Goal: Task Accomplishment & Management: Use online tool/utility

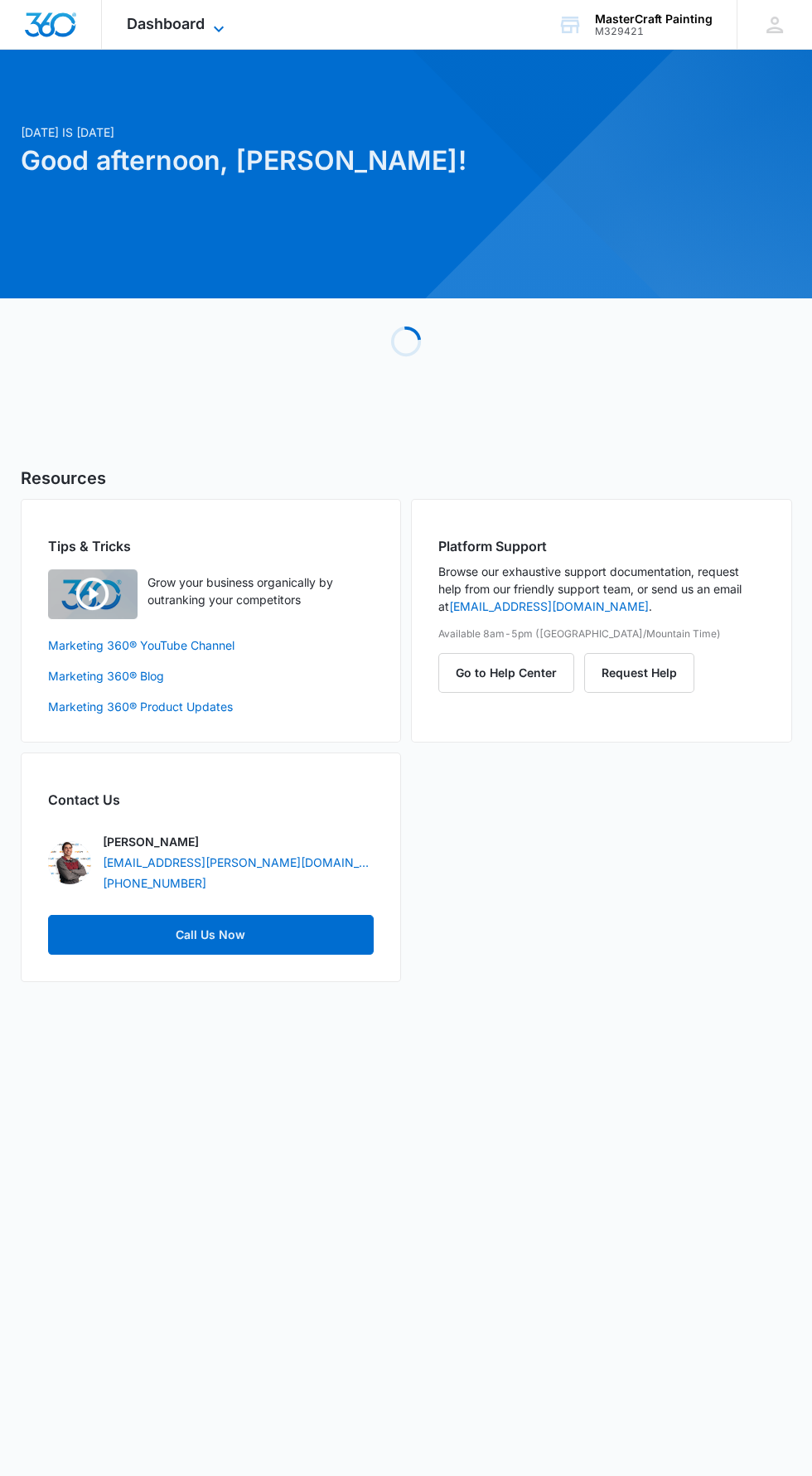
click at [219, 24] on icon at bounding box center [219, 29] width 20 height 20
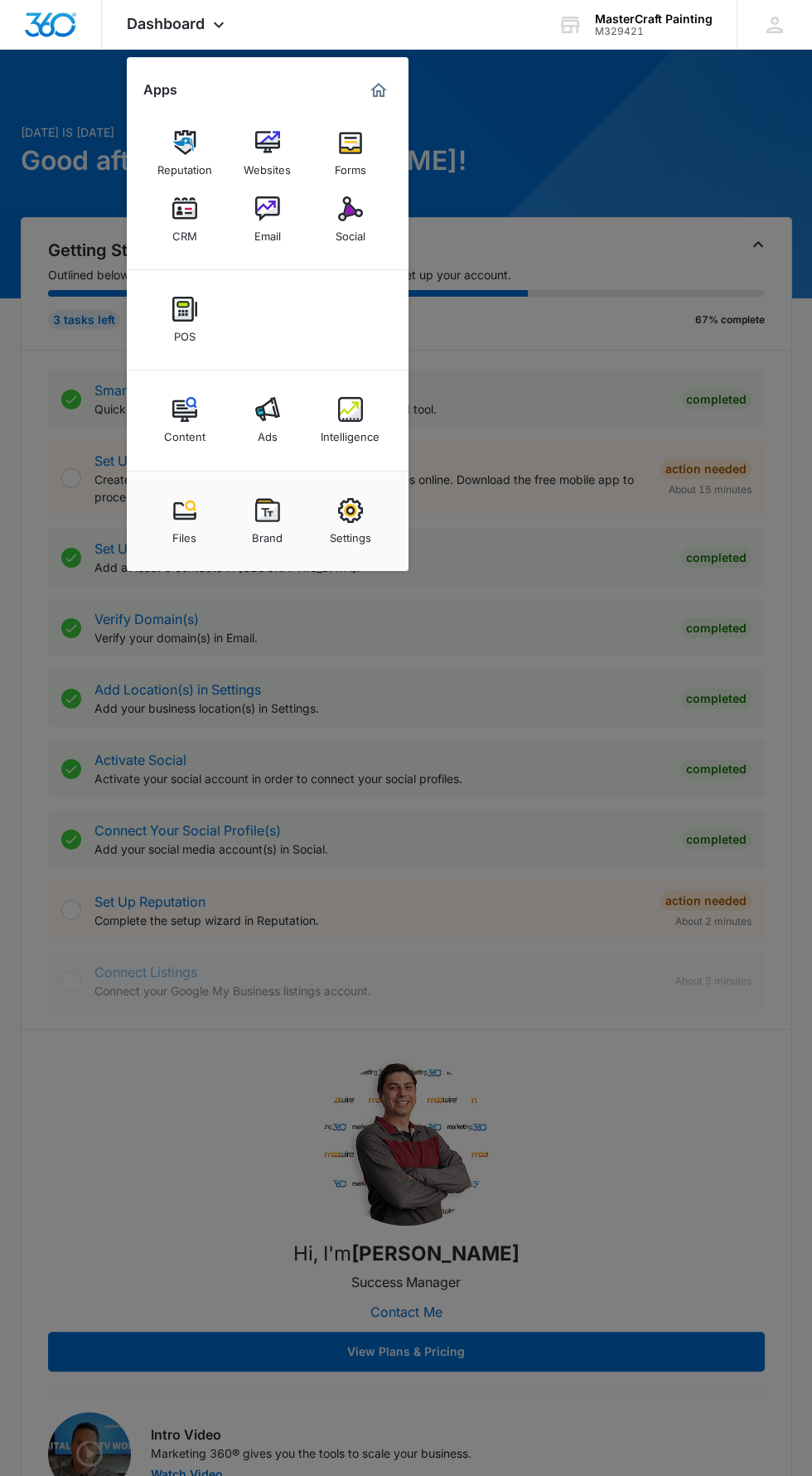
click at [45, 249] on div at bounding box center [406, 738] width 812 height 1476
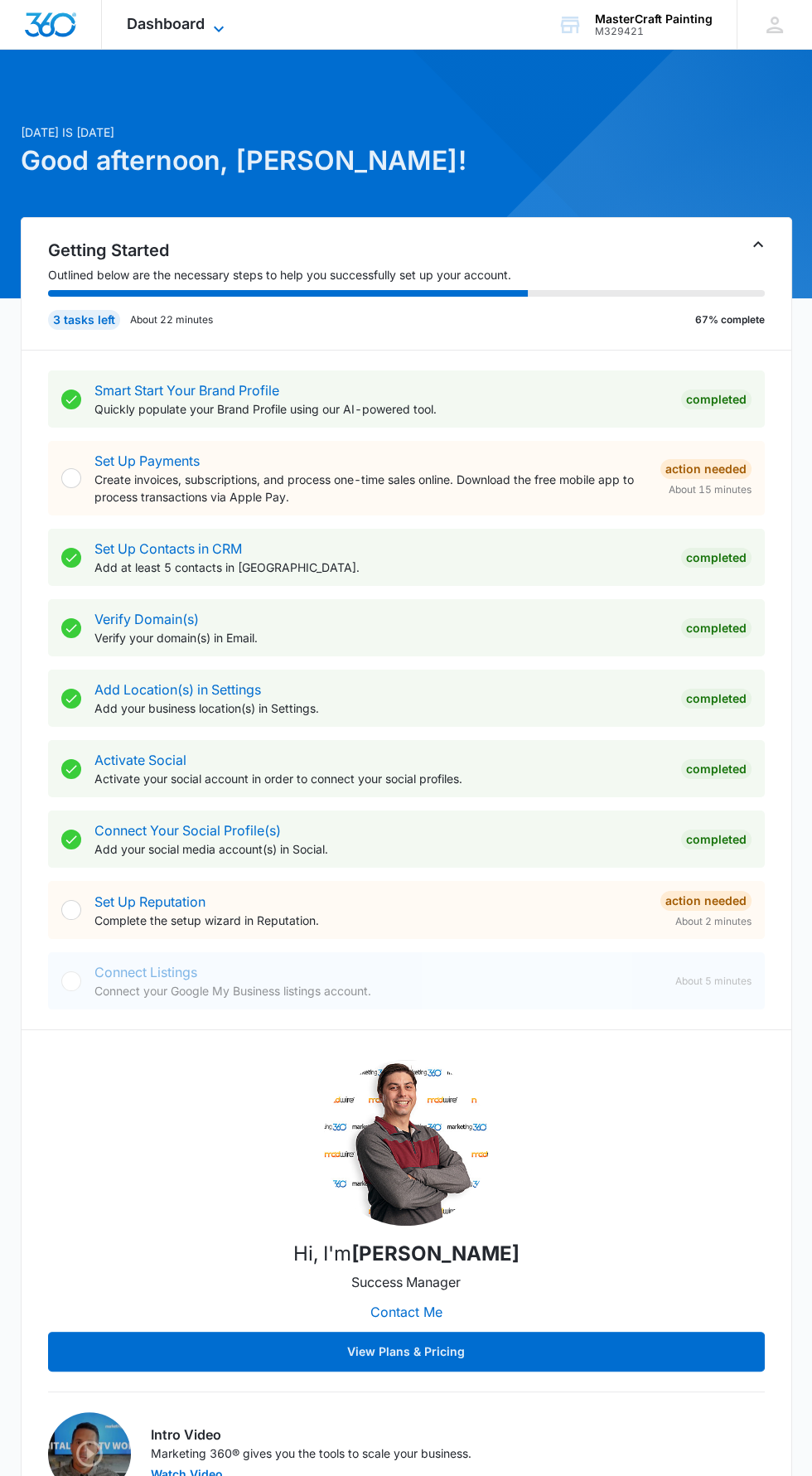
click at [189, 20] on span "Dashboard" at bounding box center [165, 23] width 78 height 17
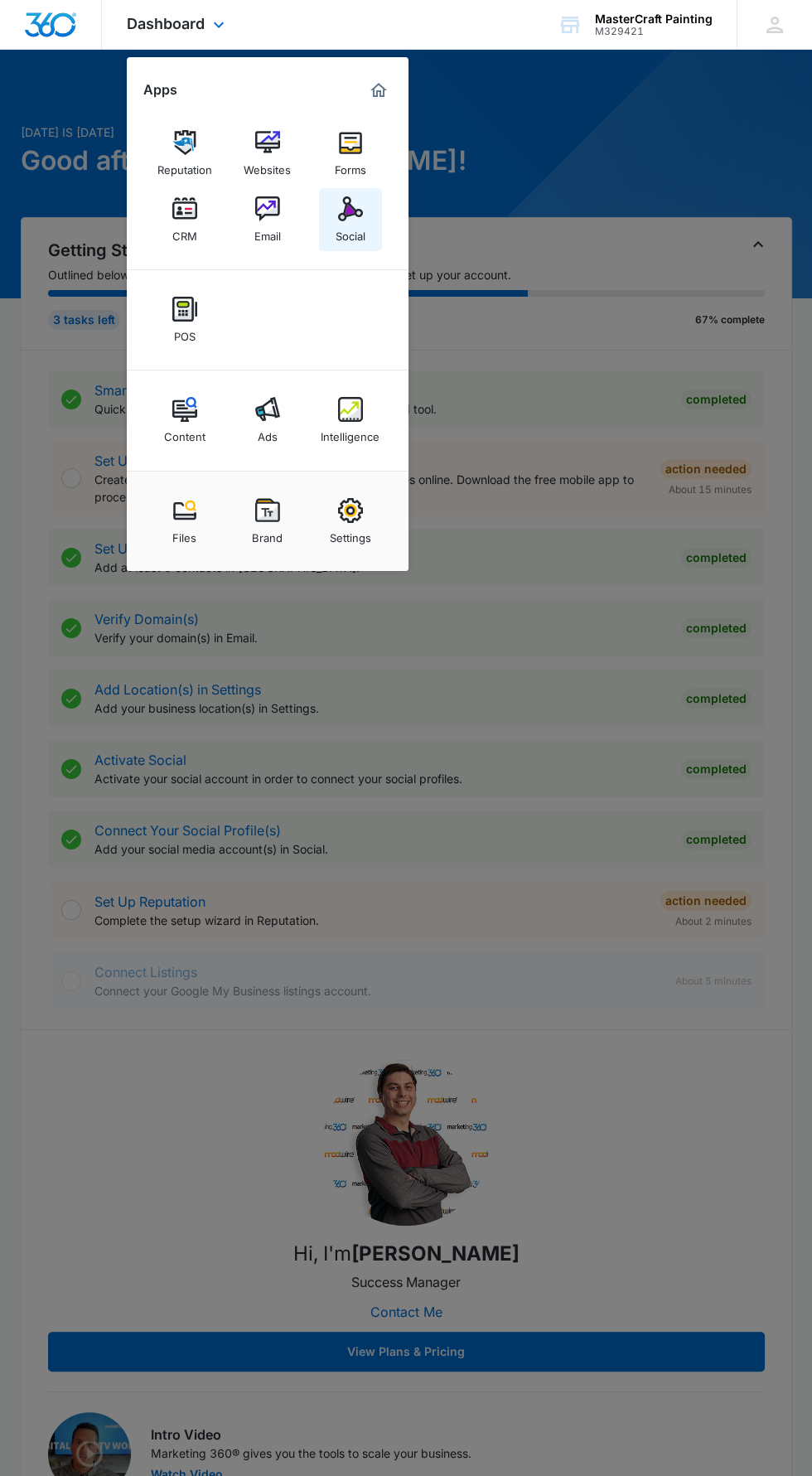
click at [344, 246] on link "Social" at bounding box center [350, 219] width 63 height 63
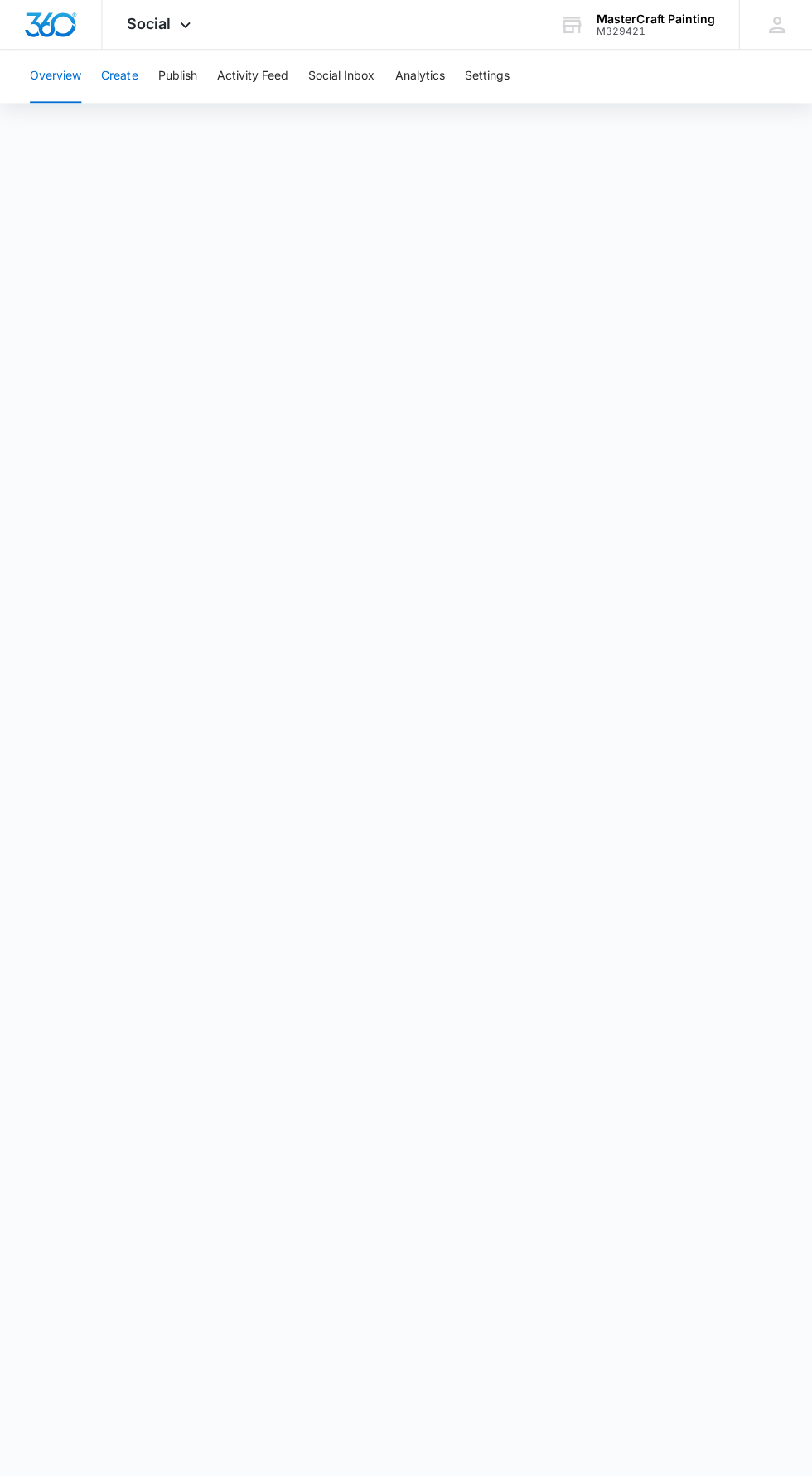
click at [116, 75] on button "Create" at bounding box center [119, 76] width 36 height 53
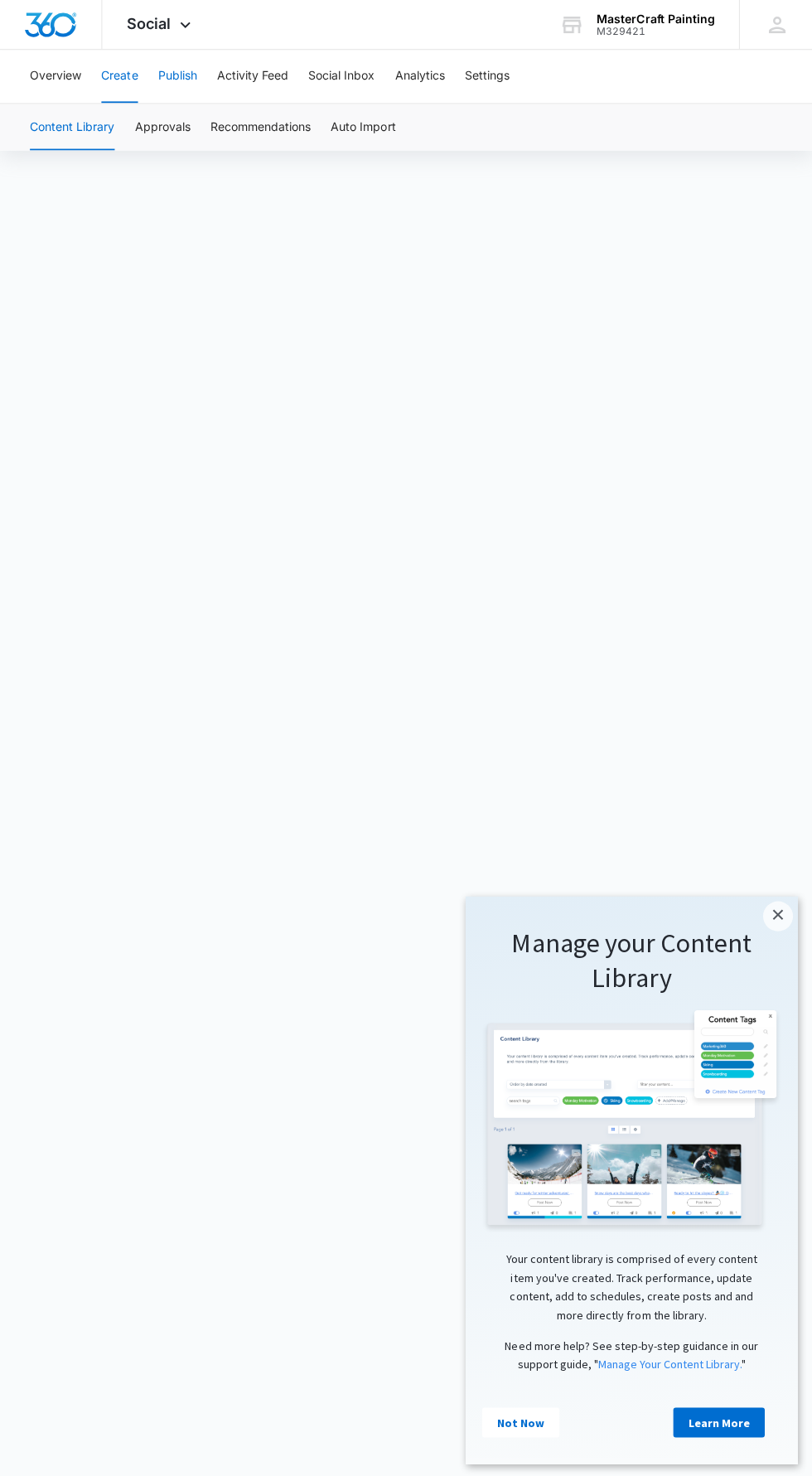
click at [165, 75] on button "Publish" at bounding box center [176, 76] width 39 height 53
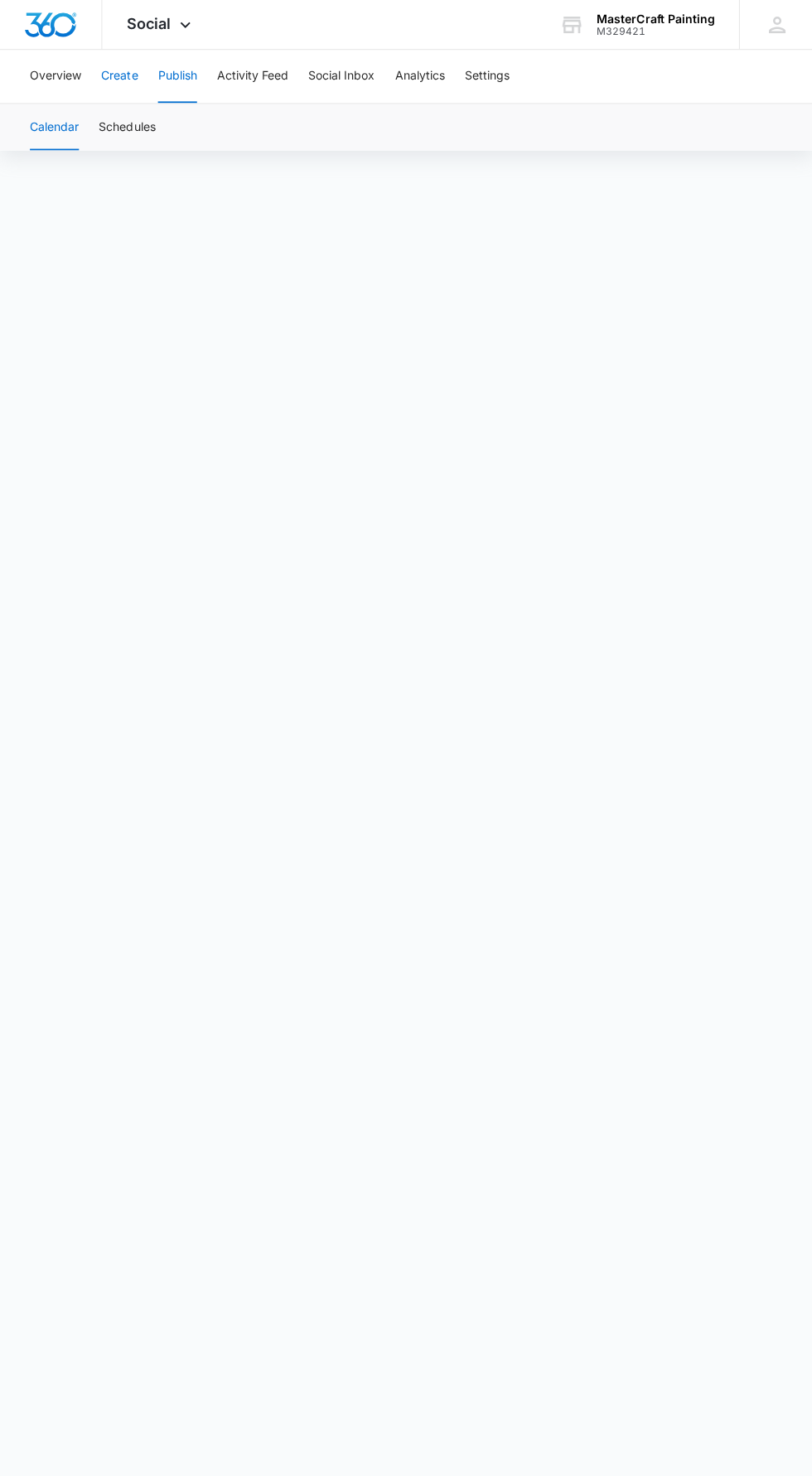
click at [123, 76] on button "Create" at bounding box center [119, 76] width 36 height 53
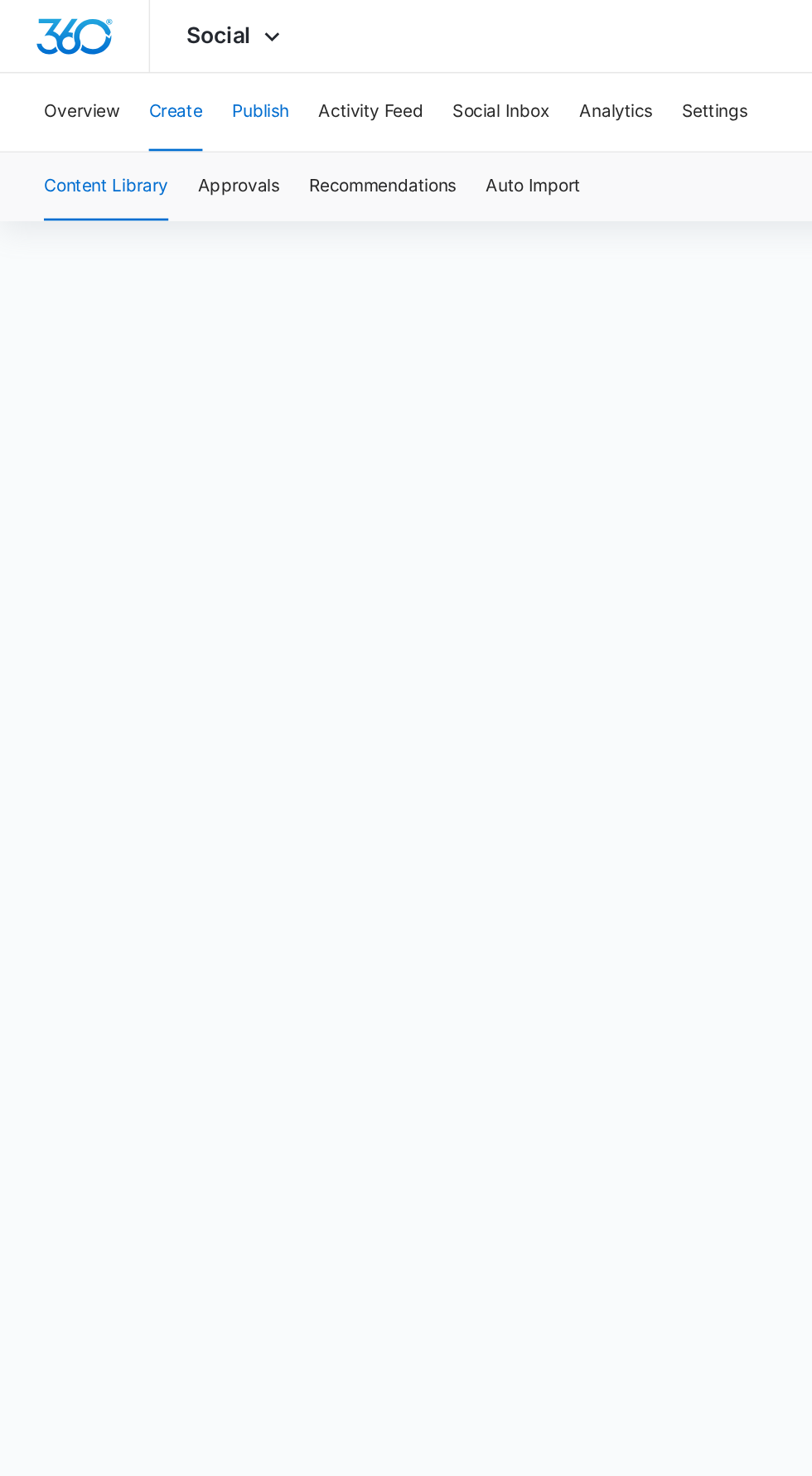
click at [157, 74] on button "Publish" at bounding box center [176, 76] width 39 height 53
click at [119, 64] on button "Create" at bounding box center [119, 76] width 36 height 53
click at [33, 121] on button "Content Library" at bounding box center [72, 126] width 85 height 46
click at [50, 135] on button "Content Library" at bounding box center [72, 126] width 85 height 46
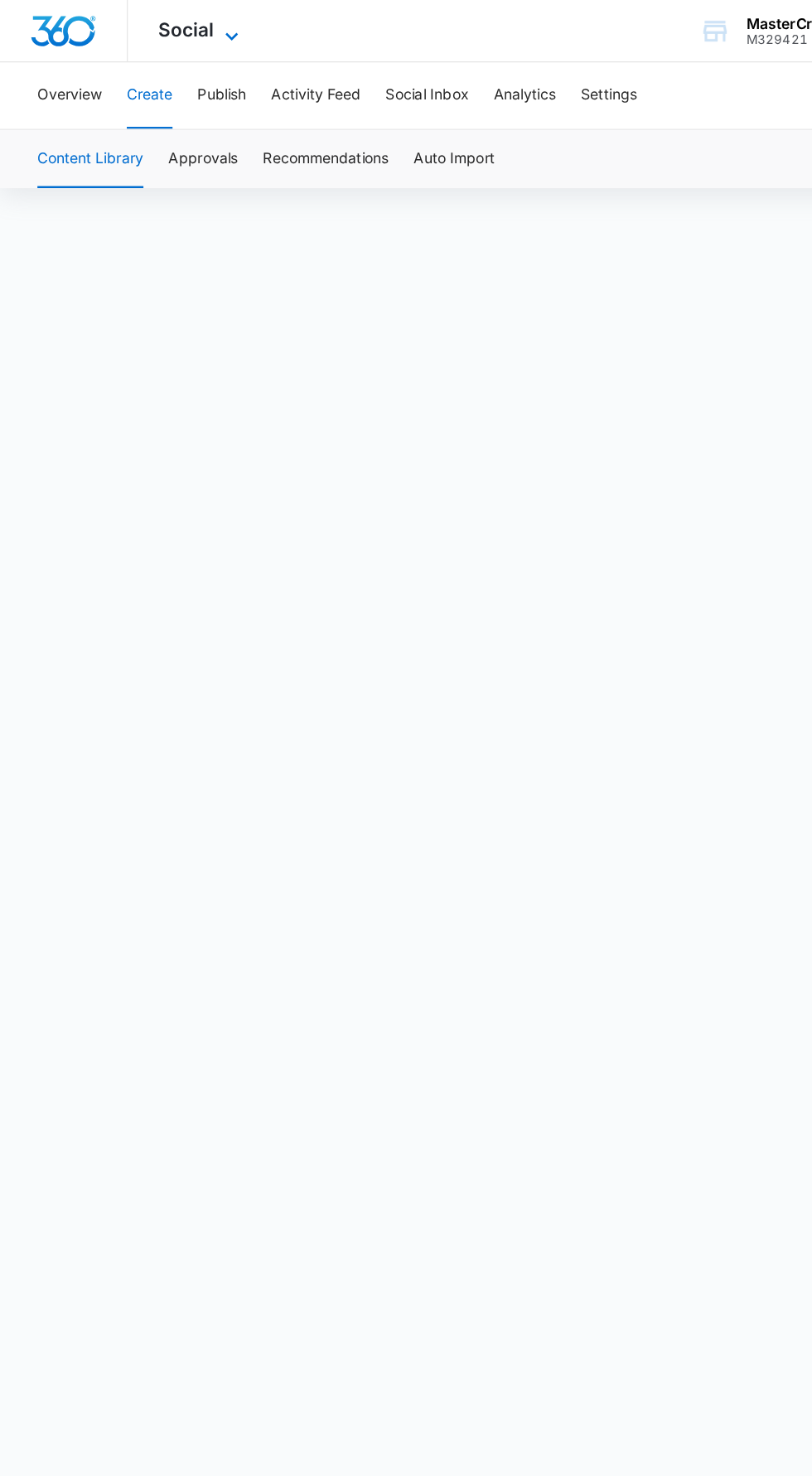
click at [145, 18] on span "Social" at bounding box center [148, 23] width 44 height 17
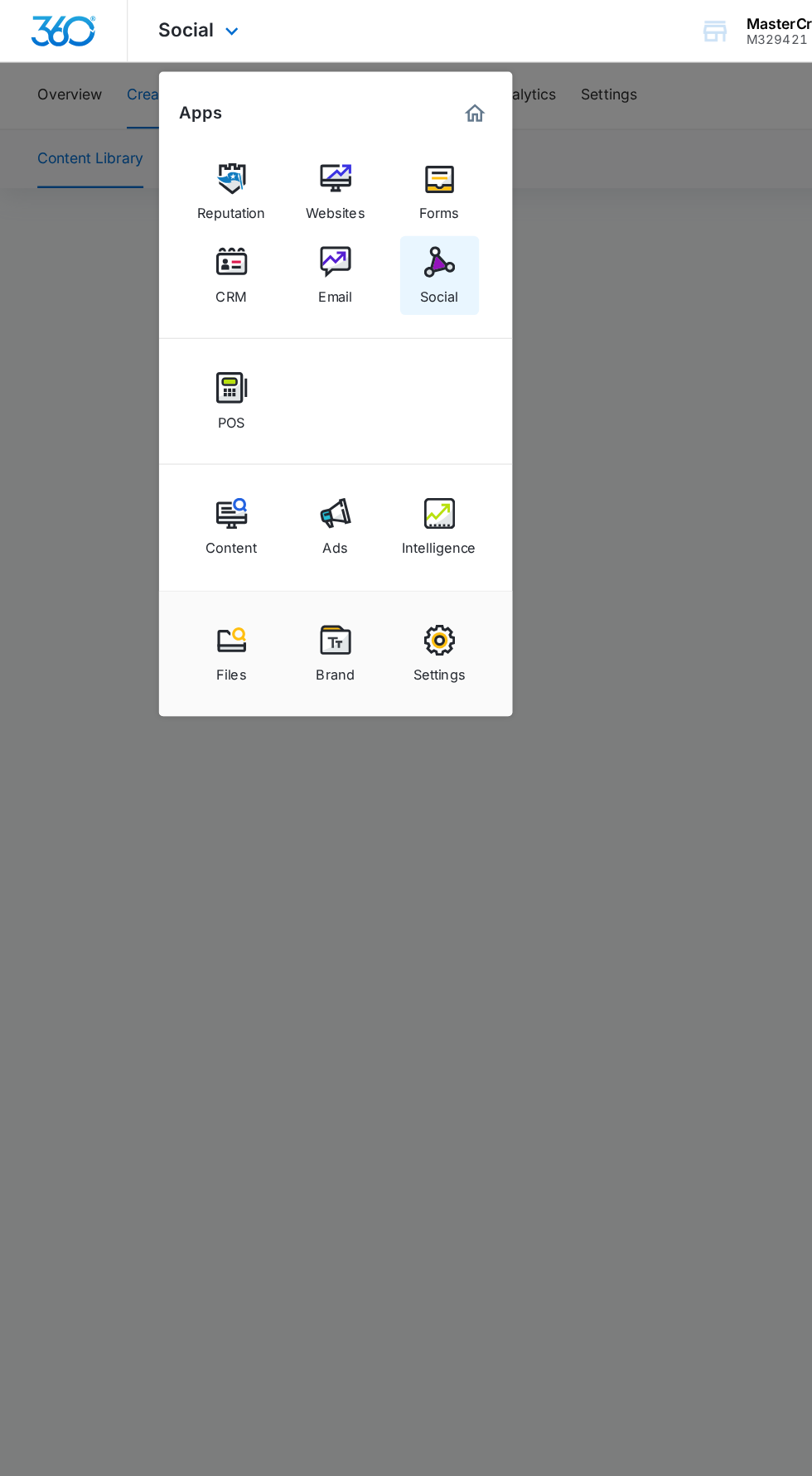
click at [333, 219] on link "Social" at bounding box center [350, 219] width 63 height 63
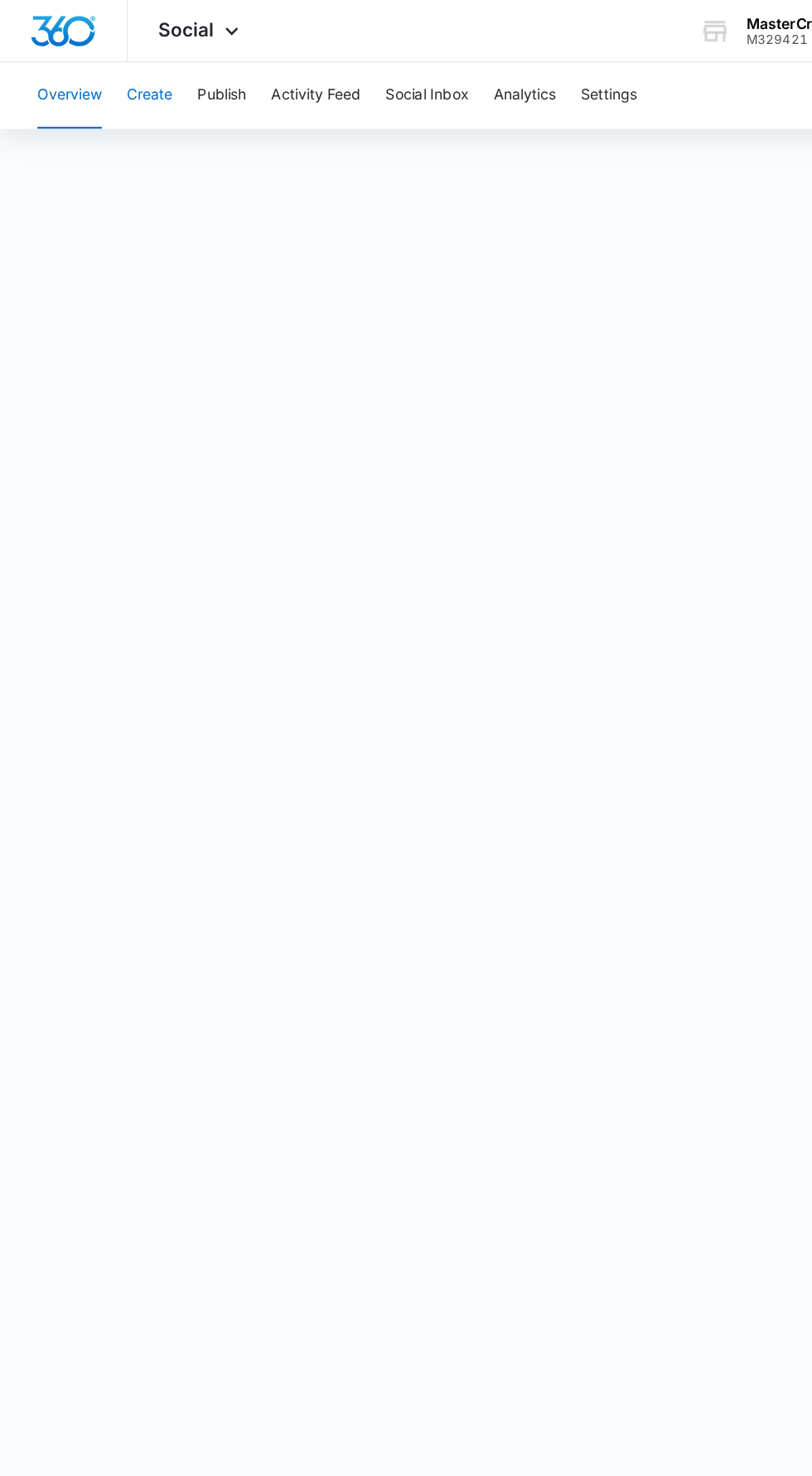
click at [102, 54] on button "Create" at bounding box center [119, 76] width 36 height 53
click at [35, 67] on button "Overview" at bounding box center [55, 76] width 51 height 53
